Goal: Task Accomplishment & Management: Use online tool/utility

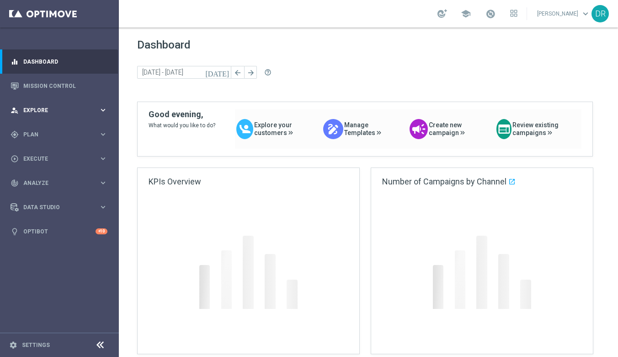
click at [34, 113] on div "person_search Explore" at bounding box center [55, 110] width 88 height 8
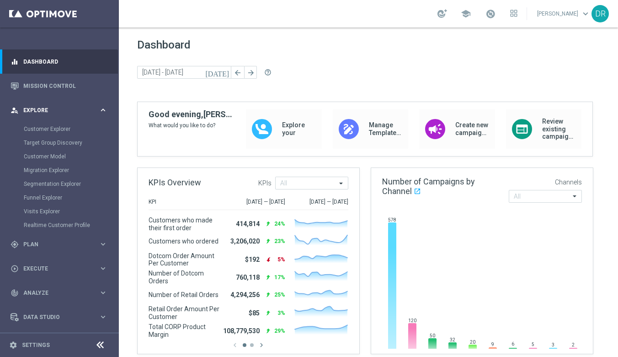
click at [34, 113] on div "person_search Explore" at bounding box center [55, 110] width 88 height 8
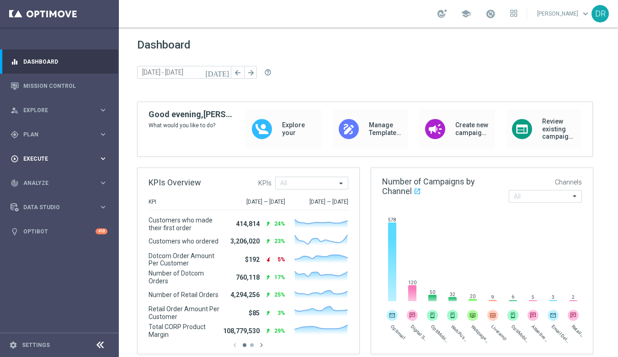
click at [33, 160] on span "Execute" at bounding box center [60, 158] width 75 height 5
click at [38, 177] on link "Campaign Builder" at bounding box center [59, 177] width 71 height 7
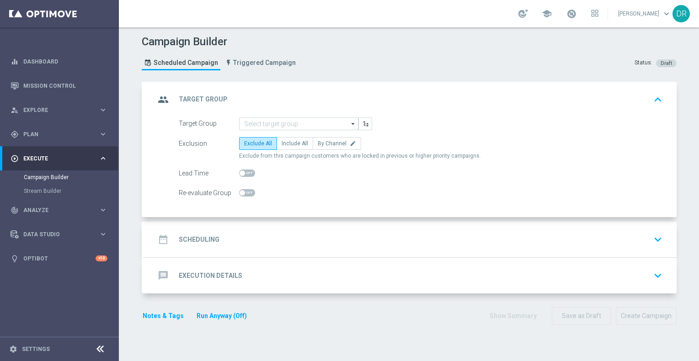
click at [657, 267] on button "keyboard_arrow_down" at bounding box center [658, 275] width 16 height 17
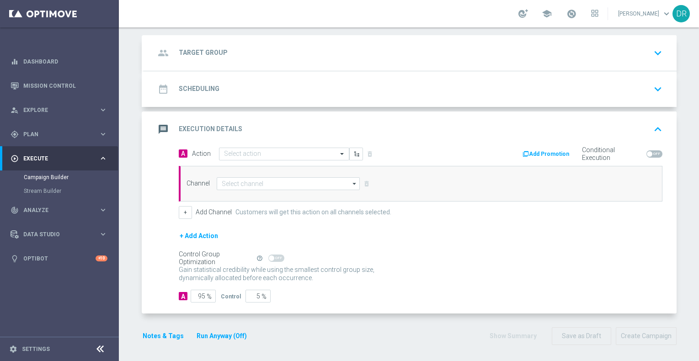
scroll to position [49, 0]
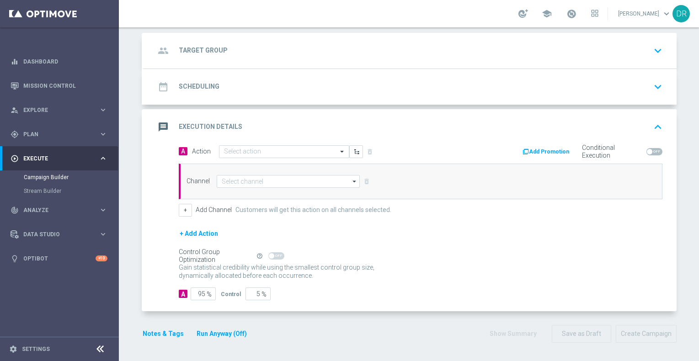
click at [282, 56] on div "group Target Group keyboard_arrow_down" at bounding box center [410, 50] width 511 height 17
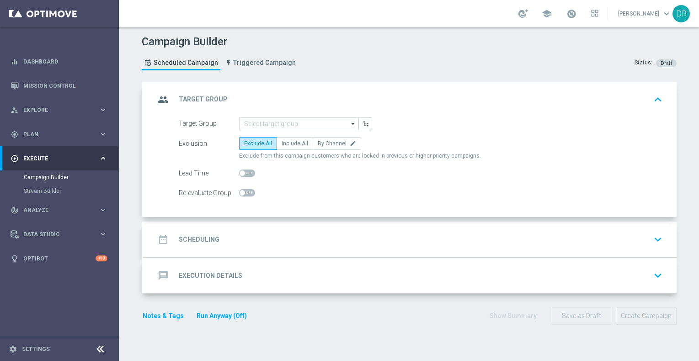
scroll to position [0, 0]
click at [220, 231] on div "date_range Scheduling keyboard_arrow_down" at bounding box center [410, 239] width 511 height 17
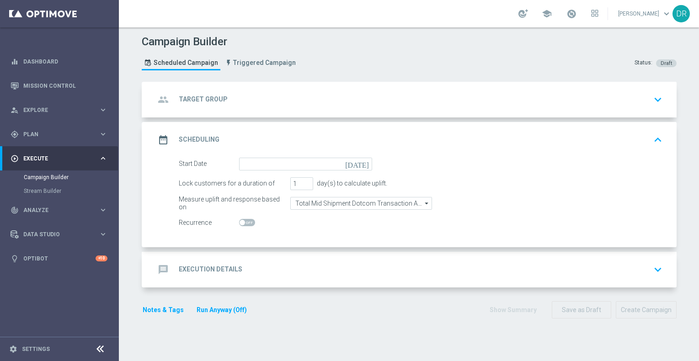
click at [214, 263] on div "message Execution Details" at bounding box center [198, 270] width 87 height 16
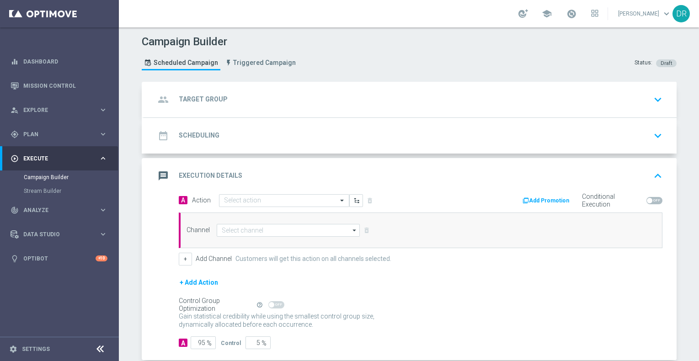
click at [423, 133] on div "date_range Scheduling keyboard_arrow_down" at bounding box center [410, 135] width 511 height 17
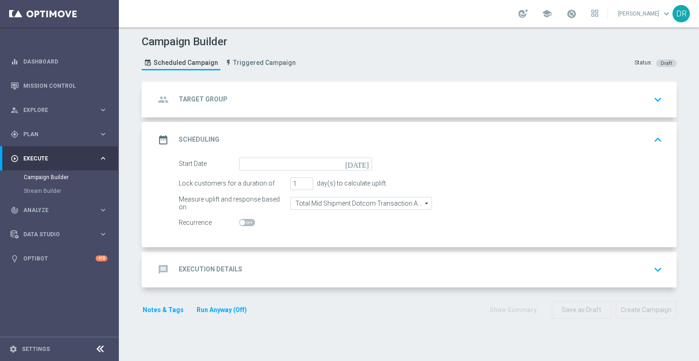
click at [461, 91] on div "group Target Group keyboard_arrow_down" at bounding box center [410, 99] width 511 height 17
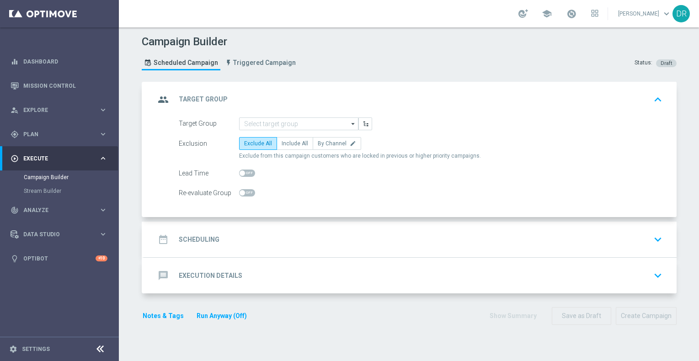
click at [292, 272] on div "message Execution Details keyboard_arrow_down" at bounding box center [410, 275] width 511 height 17
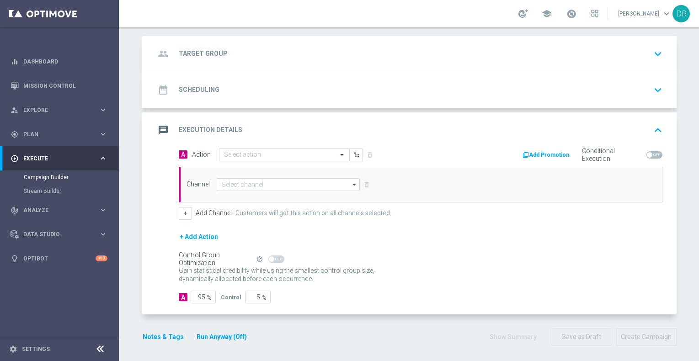
scroll to position [49, 0]
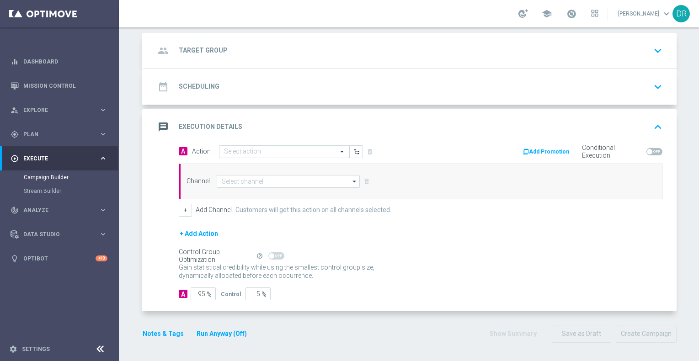
click at [662, 88] on div "date_range Scheduling keyboard_arrow_down" at bounding box center [410, 87] width 533 height 36
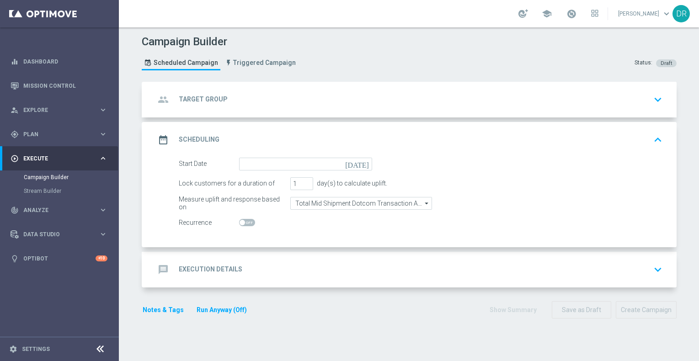
scroll to position [0, 0]
click at [654, 107] on button "keyboard_arrow_down" at bounding box center [658, 99] width 16 height 17
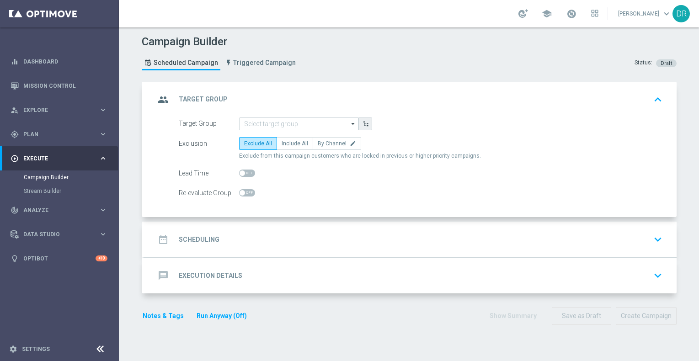
click at [368, 129] on button "button" at bounding box center [366, 124] width 14 height 13
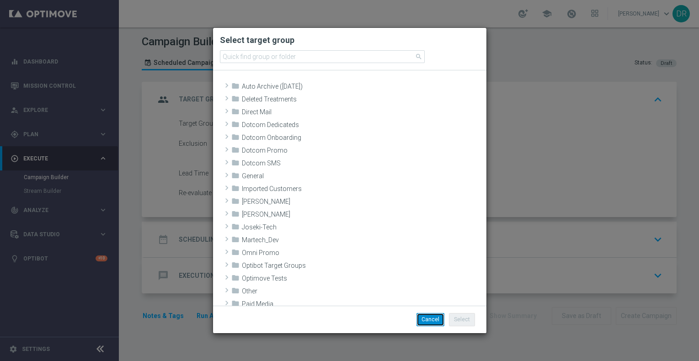
click at [442, 322] on button "Cancel" at bounding box center [431, 319] width 28 height 13
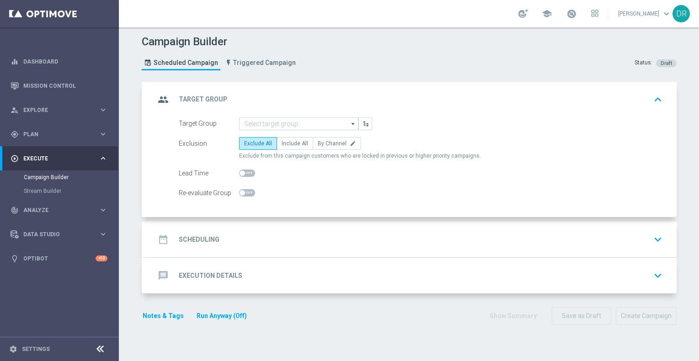
click at [387, 247] on div "date_range Scheduling keyboard_arrow_down" at bounding box center [410, 239] width 511 height 17
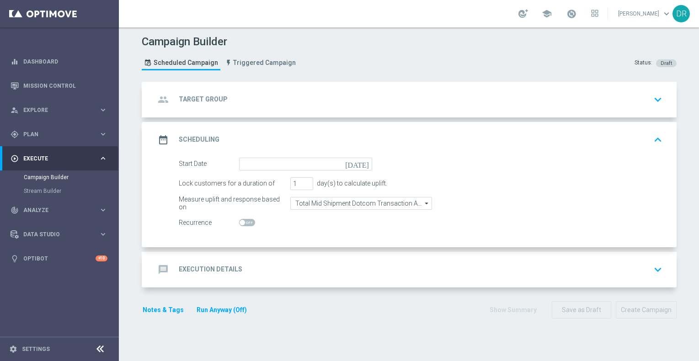
click at [650, 268] on button "keyboard_arrow_down" at bounding box center [658, 269] width 16 height 17
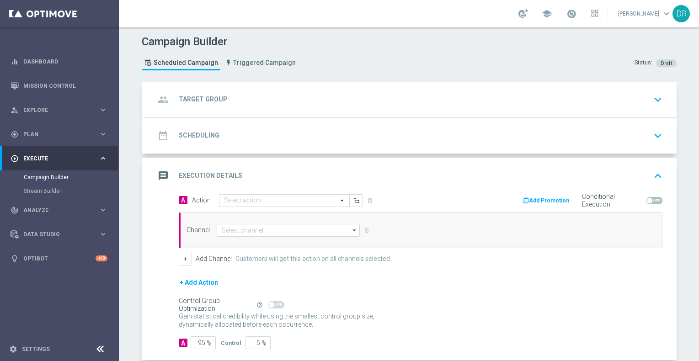
scroll to position [49, 0]
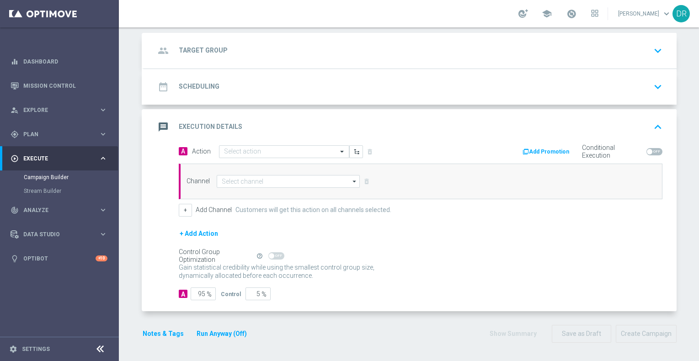
click at [353, 185] on icon "arrow_drop_down" at bounding box center [354, 182] width 9 height 12
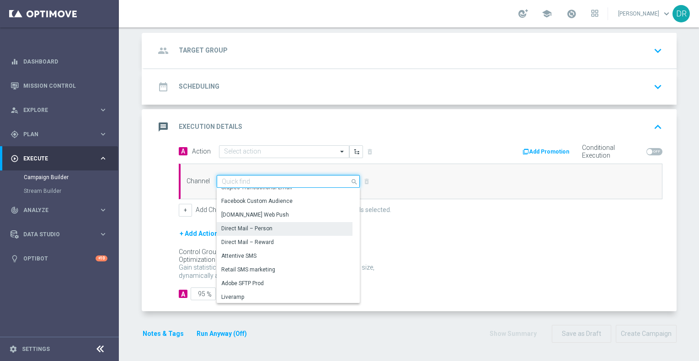
scroll to position [0, 0]
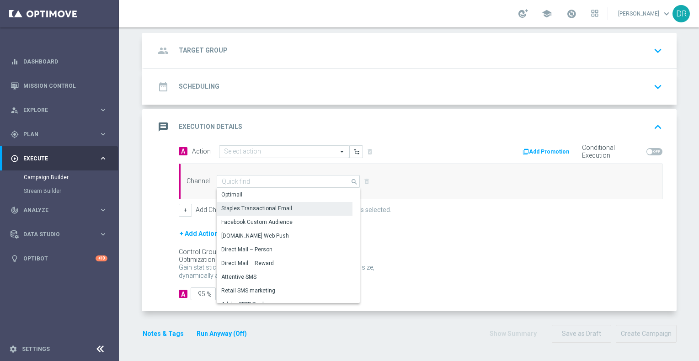
click at [304, 203] on div "Staples Transactional Email" at bounding box center [285, 208] width 136 height 13
type input "Staples Transactional Email"
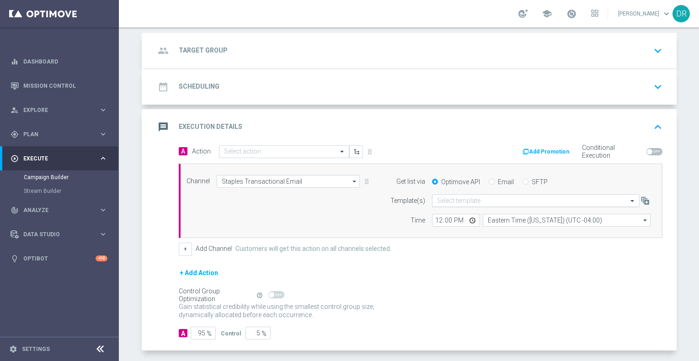
click at [633, 205] on div "Select template" at bounding box center [536, 200] width 208 height 13
click at [664, 278] on div "A Action Select action delete_forever Add Promotion Conditional Execution Chann…" at bounding box center [410, 248] width 533 height 206
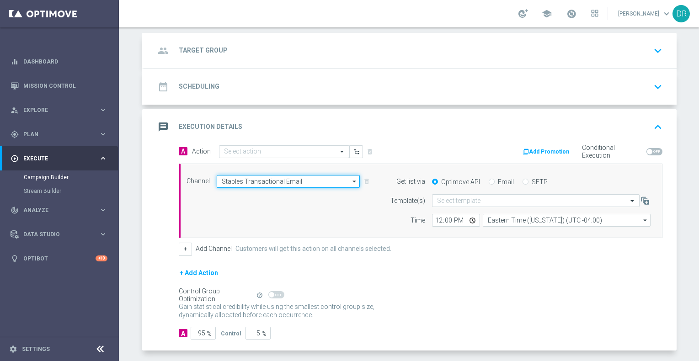
click at [331, 181] on input "Staples Transactional Email" at bounding box center [289, 181] width 144 height 13
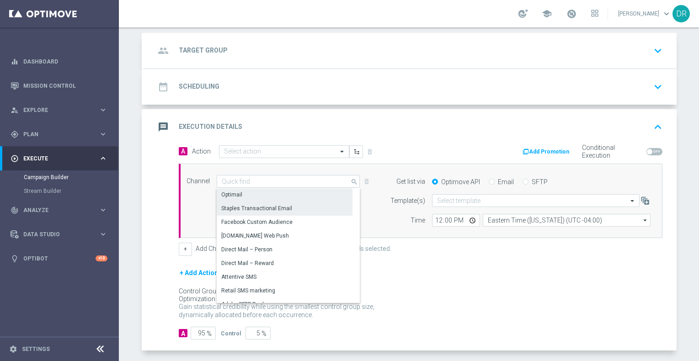
click at [300, 200] on div "Optimail" at bounding box center [285, 194] width 136 height 13
type input "Optimail"
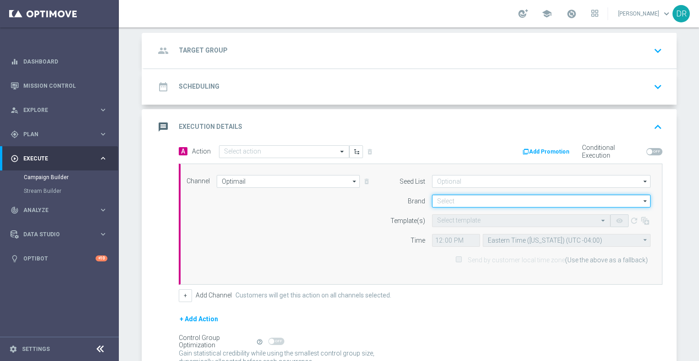
click at [502, 207] on input at bounding box center [541, 201] width 219 height 13
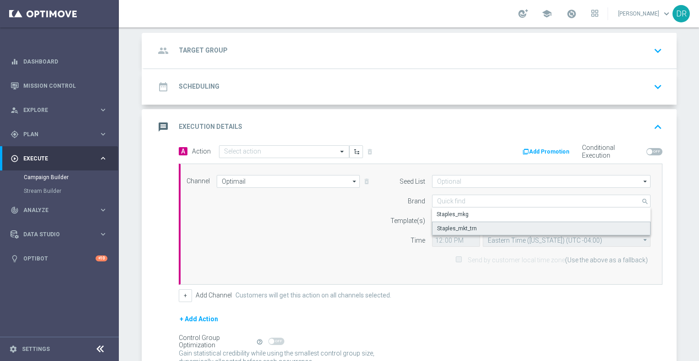
click at [478, 228] on div "Staples_mkt_trn" at bounding box center [541, 229] width 219 height 14
type input "Staples_mkt_trn"
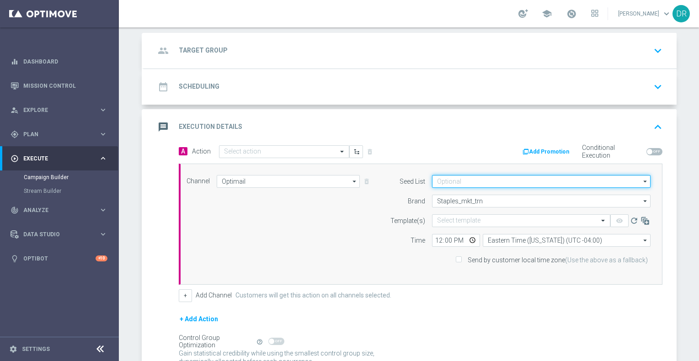
click at [592, 182] on input at bounding box center [541, 181] width 219 height 13
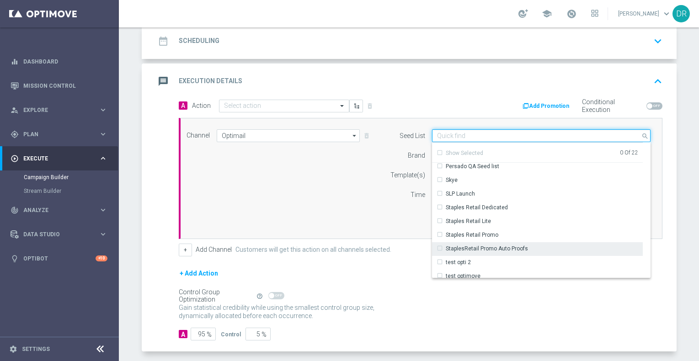
scroll to position [201, 0]
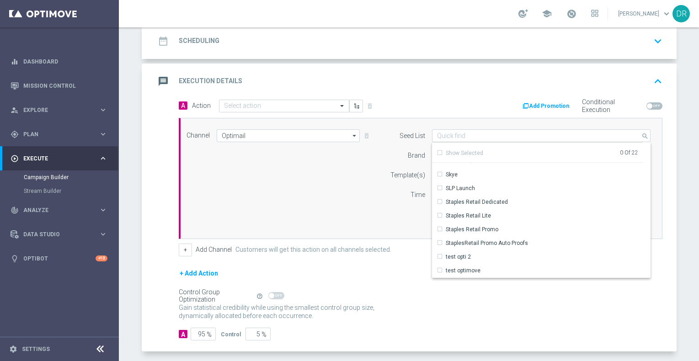
click at [564, 314] on div "Gain statistical credibility while using the smallest control group size, dynam…" at bounding box center [421, 312] width 484 height 22
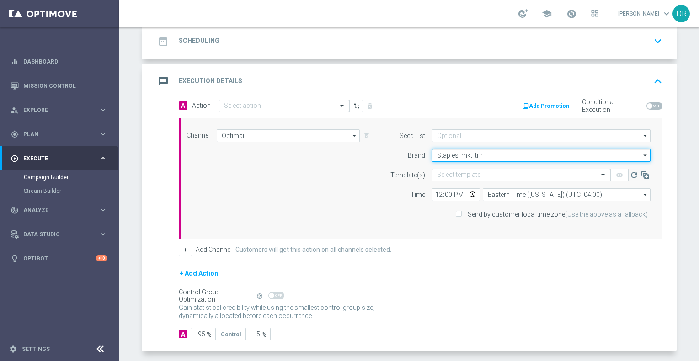
click at [454, 150] on input "Staples_mkt_trn" at bounding box center [541, 155] width 219 height 13
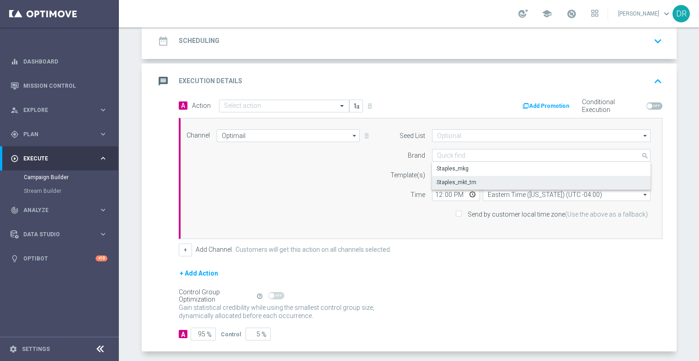
click at [291, 222] on div "Channel Optimail Optimail arrow_drop_down Show Selected 1 of 30 Optimail" at bounding box center [419, 178] width 478 height 98
type input "Staples_mkt_trn"
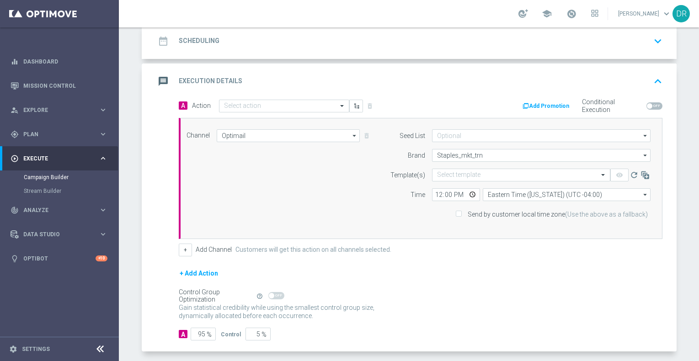
click at [419, 156] on label "Brand" at bounding box center [416, 156] width 17 height 8
